Goal: Navigation & Orientation: Find specific page/section

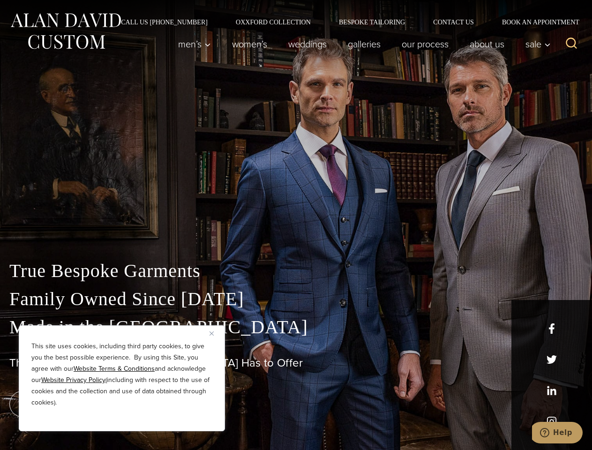
click at [296, 225] on div "True Bespoke Garments Family Owned Since [DATE] Made in [GEOGRAPHIC_DATA] The B…" at bounding box center [296, 330] width 592 height 240
click at [215, 333] on button "Close" at bounding box center [215, 333] width 11 height 11
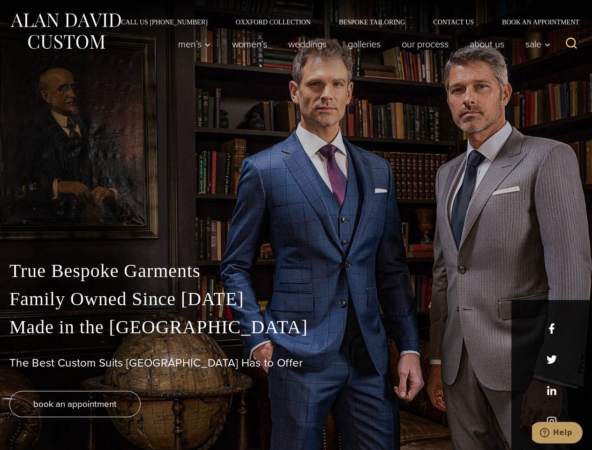
click at [122, 419] on div "True Bespoke Garments Family Owned Since [DATE] Made in [GEOGRAPHIC_DATA] The B…" at bounding box center [296, 353] width 592 height 193
click at [572, 44] on icon "Search" at bounding box center [572, 44] width 14 height 14
click at [550, 433] on icon "Help" at bounding box center [544, 432] width 9 height 9
